Goal: Task Accomplishment & Management: Use online tool/utility

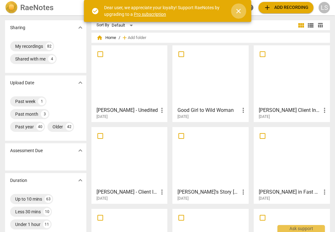
click at [239, 12] on span "close" at bounding box center [239, 11] width 8 height 8
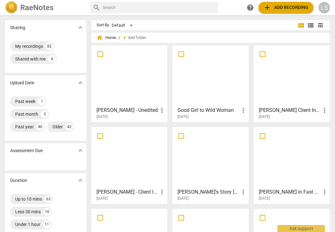
click at [269, 8] on span "add" at bounding box center [268, 8] width 8 height 8
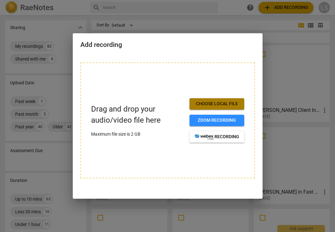
click at [205, 107] on span "Choose local file" at bounding box center [217, 104] width 45 height 6
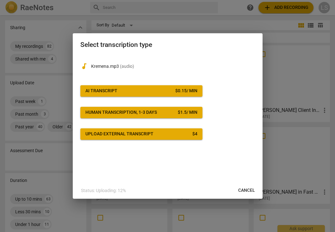
click at [172, 92] on span "AI Transcript $ 0.15 / min" at bounding box center [142, 91] width 112 height 6
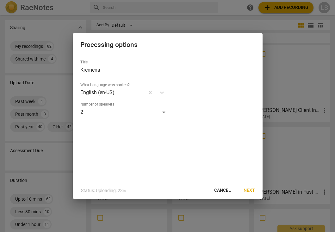
click at [247, 189] on span "Next" at bounding box center [249, 190] width 11 height 6
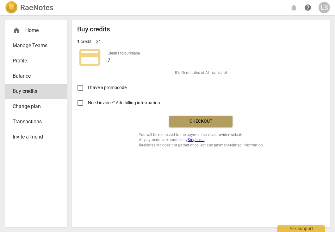
click at [205, 118] on span "Checkout" at bounding box center [201, 121] width 53 height 6
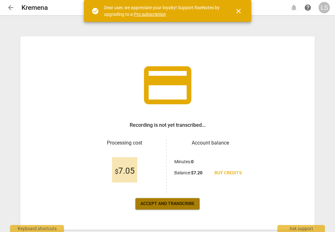
click at [180, 203] on span "Accept and transcribe" at bounding box center [168, 204] width 54 height 6
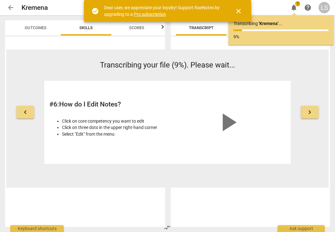
click at [239, 10] on span "close" at bounding box center [239, 11] width 8 height 8
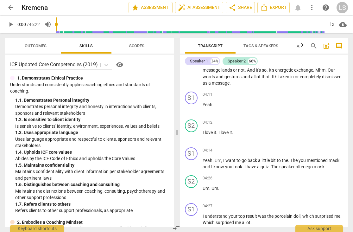
scroll to position [669, 0]
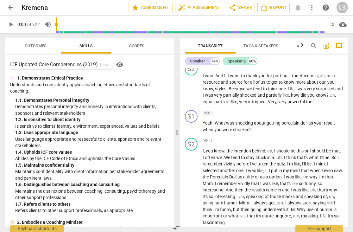
drag, startPoint x: 203, startPoint y: 84, endPoint x: 226, endPoint y: 239, distance: 156.2
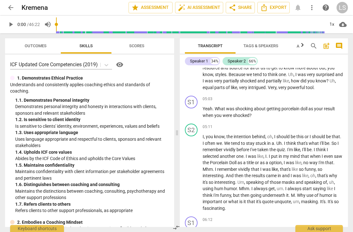
click at [226, 0] on html "arrow_back Kremena edit star Assessment auto_fix_high AI Assessment share Share…" at bounding box center [176, 0] width 353 height 0
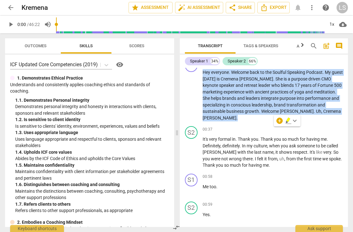
scroll to position [0, 0]
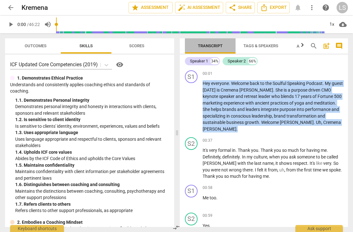
click at [213, 45] on span "Transcript" at bounding box center [210, 45] width 25 height 5
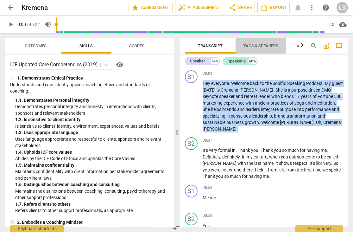
click at [263, 45] on span "Tags & Speakers" at bounding box center [261, 45] width 35 height 5
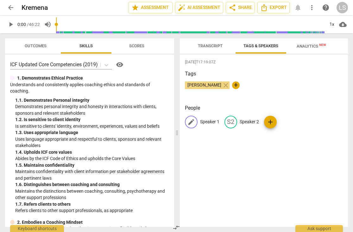
click at [211, 122] on p "Speaker 1" at bounding box center [209, 121] width 19 height 7
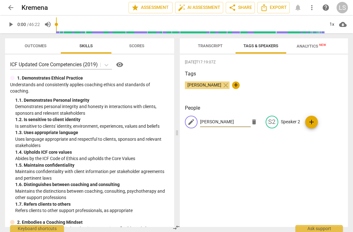
type input "Lauri"
click at [286, 120] on p "Speaker 2" at bounding box center [290, 121] width 19 height 7
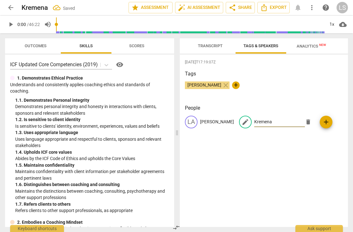
type input "Kremena"
click at [318, 70] on h3 "Tags" at bounding box center [264, 74] width 158 height 8
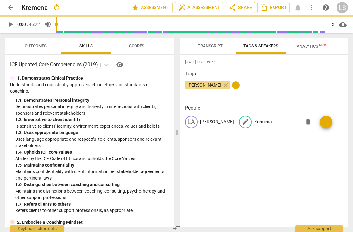
click at [213, 48] on span "Transcript" at bounding box center [210, 46] width 40 height 9
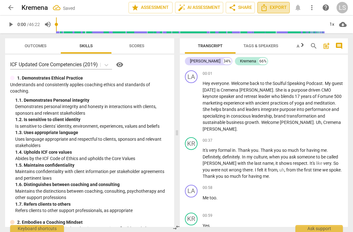
click at [271, 7] on span "Export" at bounding box center [273, 8] width 27 height 8
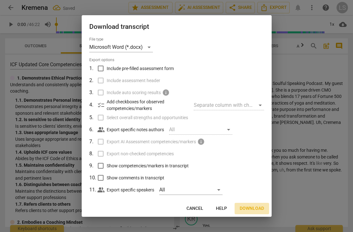
click at [247, 207] on span "Download" at bounding box center [252, 208] width 24 height 6
